Goal: Understand process/instructions: Learn how to perform a task or action

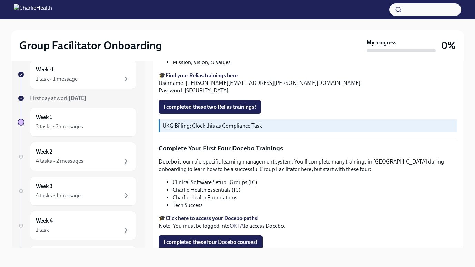
scroll to position [918, 0]
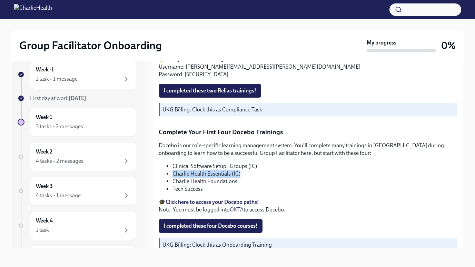
drag, startPoint x: 247, startPoint y: 169, endPoint x: 171, endPoint y: 169, distance: 75.6
click at [171, 169] on ul "Clinical Software Setup | Groups (IC) Charlie Health Essentials (IC) Charlie He…" at bounding box center [308, 177] width 299 height 30
drag, startPoint x: 171, startPoint y: 169, endPoint x: 178, endPoint y: 168, distance: 6.6
copy li "Charlie Health Essentials (IC)"
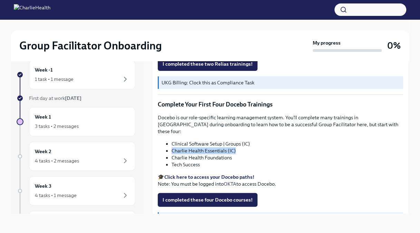
scroll to position [886, 0]
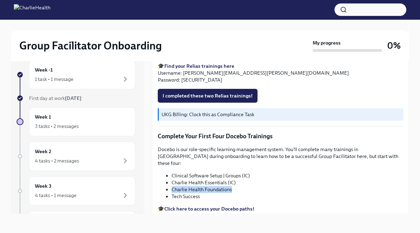
drag, startPoint x: 231, startPoint y: 175, endPoint x: 172, endPoint y: 173, distance: 59.0
click at [172, 186] on li "Charlie Health Foundations" at bounding box center [286, 189] width 231 height 7
drag, startPoint x: 172, startPoint y: 175, endPoint x: 130, endPoint y: 93, distance: 91.6
click at [131, 93] on div "Week -1 1 task • 1 message First day at work [DATE] Week 1 3 tasks • 2 messages…" at bounding box center [77, 131] width 132 height 164
drag, startPoint x: 230, startPoint y: 173, endPoint x: 220, endPoint y: 172, distance: 10.4
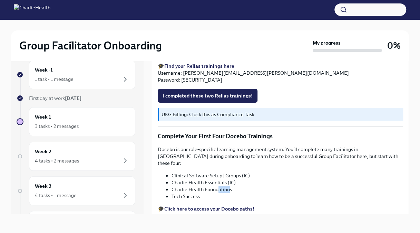
click at [219, 186] on li "Charlie Health Foundations" at bounding box center [286, 189] width 231 height 7
drag, startPoint x: 220, startPoint y: 172, endPoint x: 230, endPoint y: 173, distance: 10.0
click at [230, 186] on li "Charlie Health Foundations" at bounding box center [286, 189] width 231 height 7
drag, startPoint x: 234, startPoint y: 171, endPoint x: 165, endPoint y: 169, distance: 69.0
click at [165, 172] on ul "Clinical Software Setup | Groups (IC) Charlie Health Essentials (IC) Charlie He…" at bounding box center [280, 186] width 245 height 28
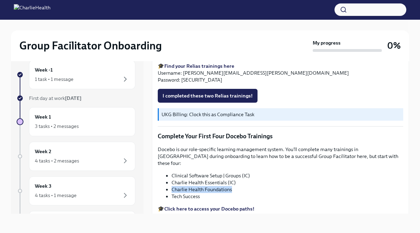
drag, startPoint x: 165, startPoint y: 169, endPoint x: 185, endPoint y: 171, distance: 20.1
copy li "Charlie Health Foundations"
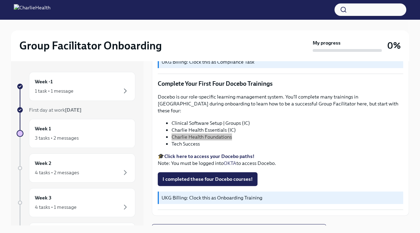
scroll to position [916, 0]
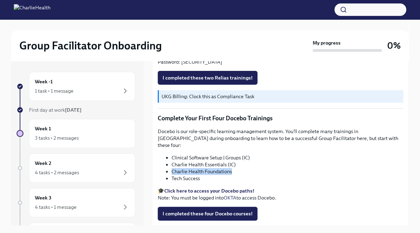
copy li "Charlie Health Foundations"
